Goal: Information Seeking & Learning: Learn about a topic

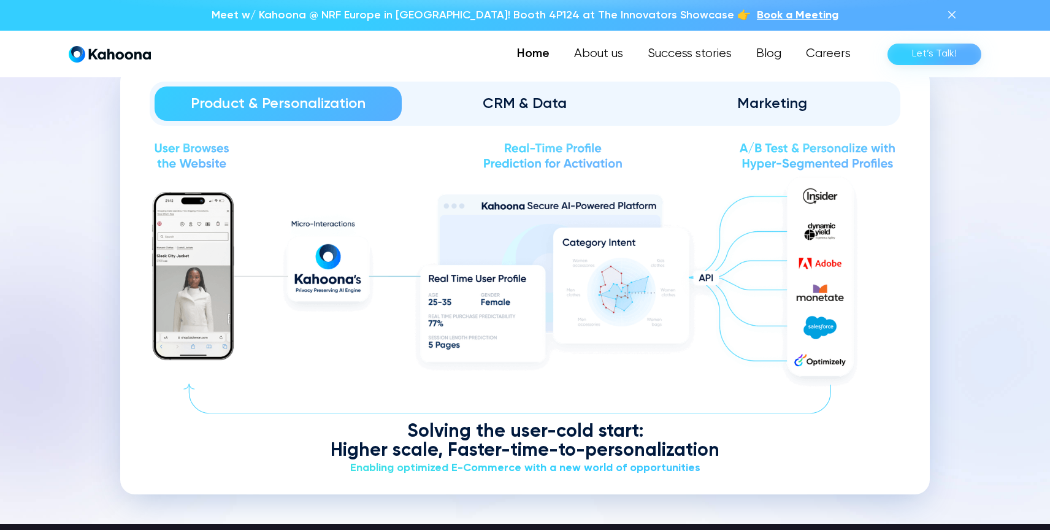
click at [527, 110] on div "CRM & Data" at bounding box center [525, 104] width 213 height 20
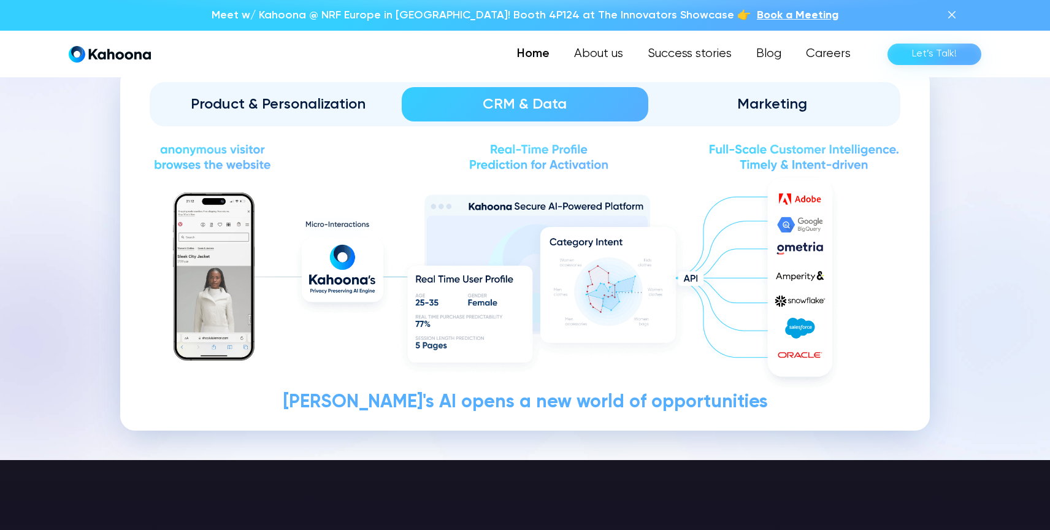
scroll to position [1467, 0]
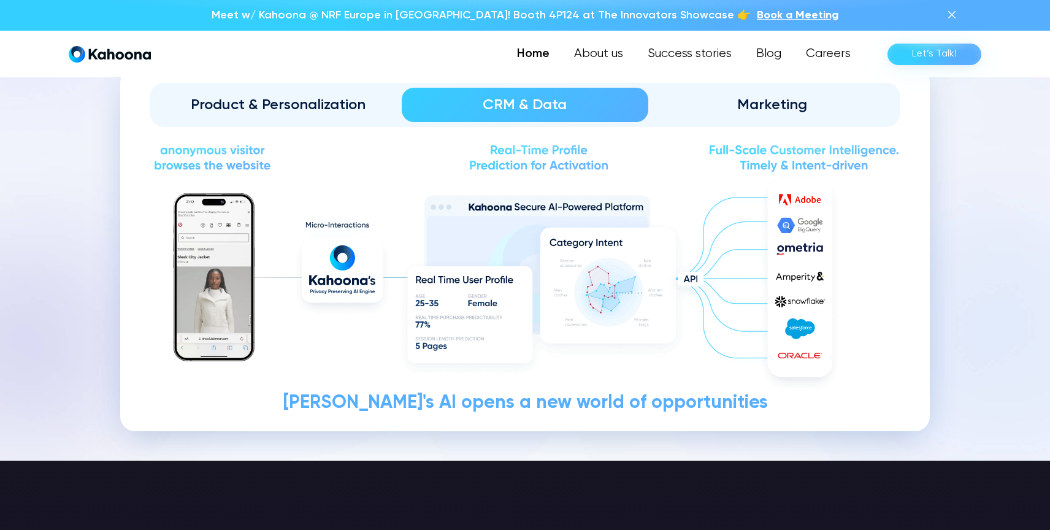
click at [751, 100] on div "Marketing" at bounding box center [772, 105] width 213 height 20
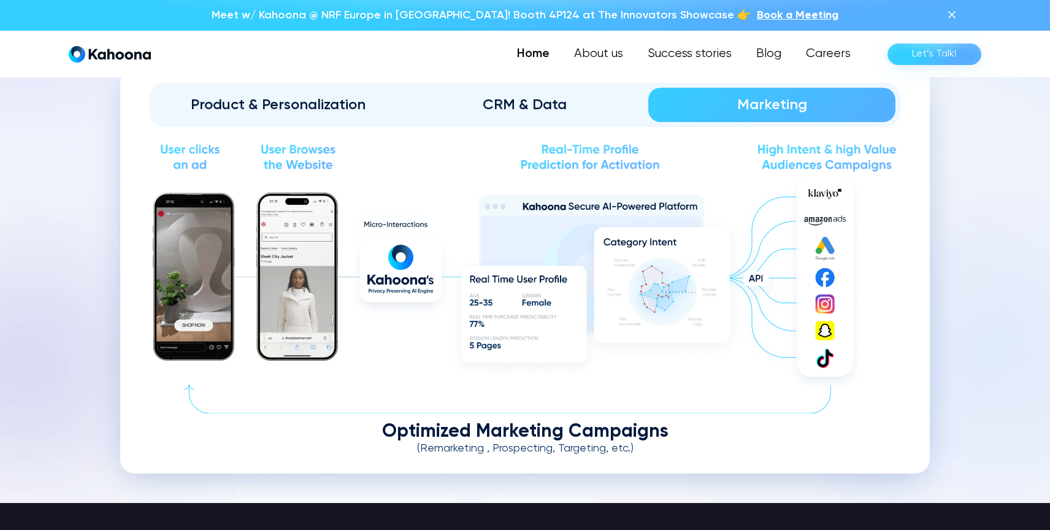
click at [570, 103] on div "CRM & Data" at bounding box center [525, 105] width 213 height 20
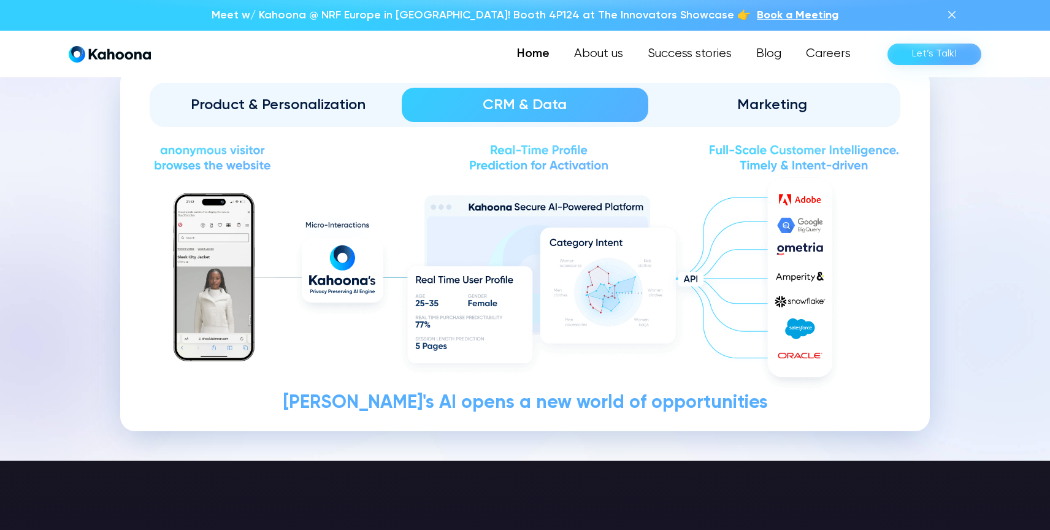
click at [310, 95] on div "Product & Personalization" at bounding box center [278, 105] width 213 height 20
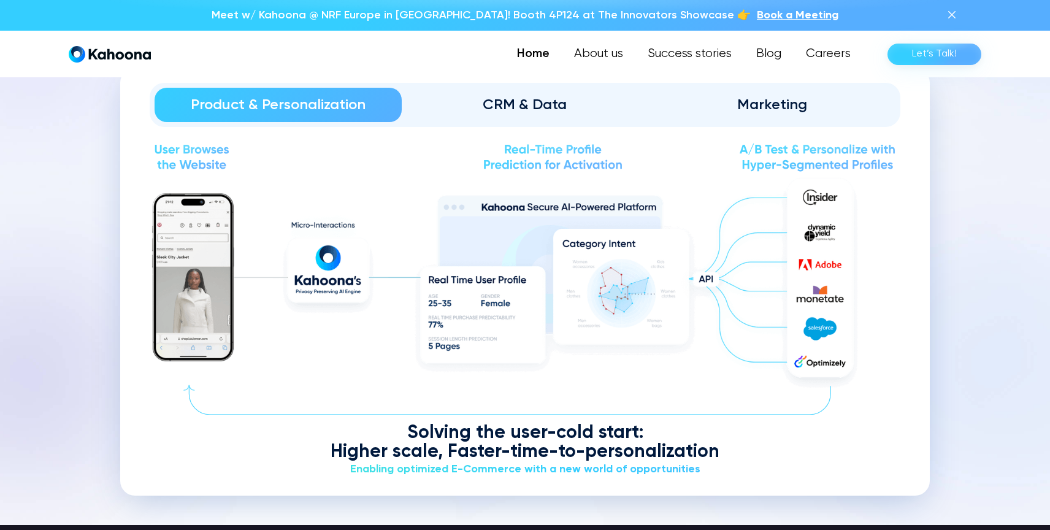
click at [515, 95] on div "CRM & Data" at bounding box center [525, 105] width 213 height 20
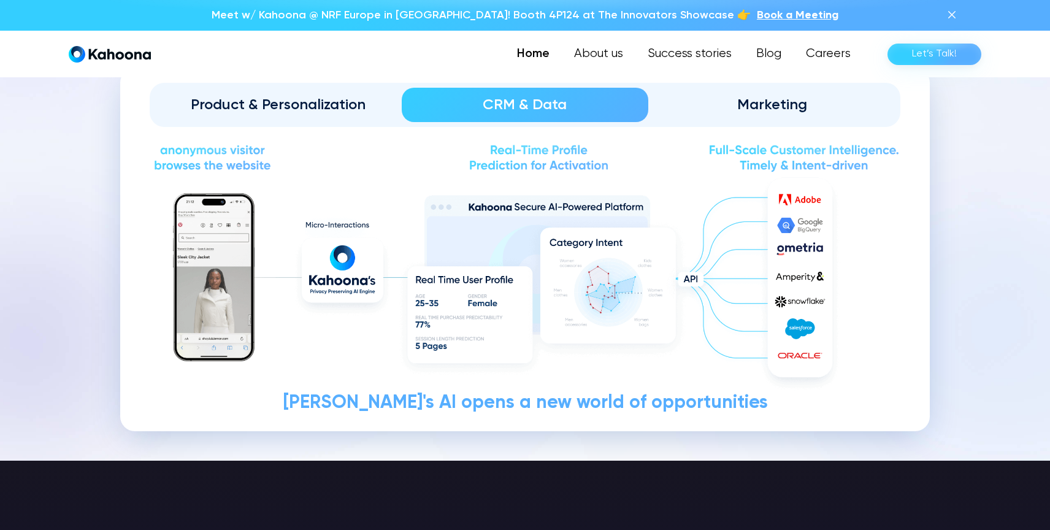
click at [741, 95] on div "Marketing" at bounding box center [772, 105] width 213 height 20
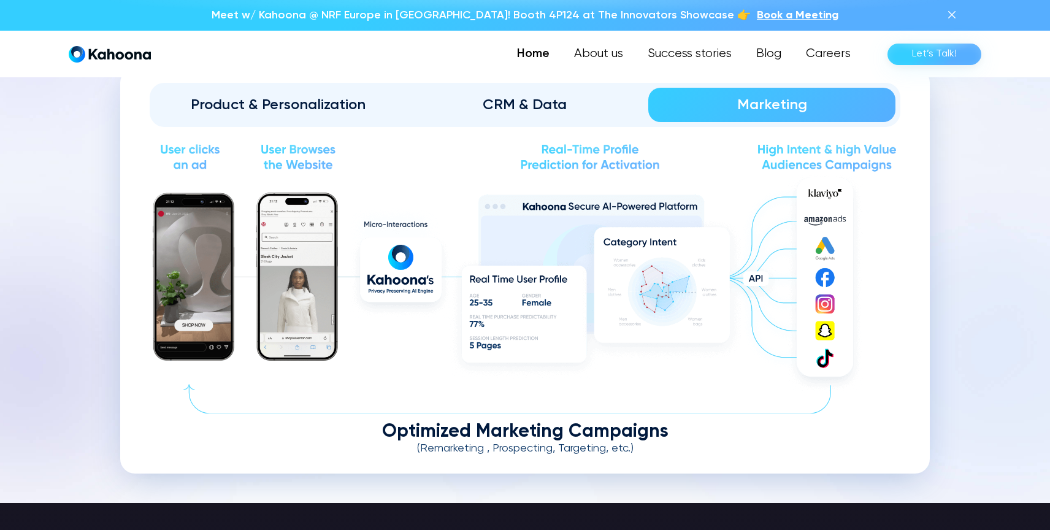
click at [430, 412] on div "Optimized Marketing Campaigns (Remarketing , Prospecting, Targeting, etc.)" at bounding box center [525, 298] width 751 height 313
click at [428, 423] on div "Optimized Marketing Campaigns" at bounding box center [525, 432] width 751 height 19
click at [344, 460] on div "Product & Personalization CRM & Data Marketing Solving the user-cold start: Hig…" at bounding box center [525, 270] width 810 height 405
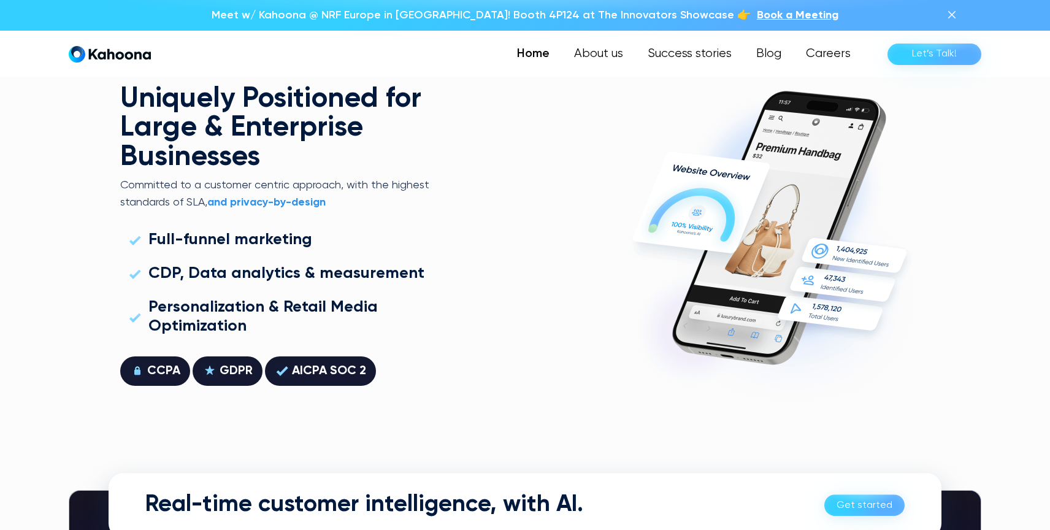
scroll to position [3332, 0]
